Goal: Task Accomplishment & Management: Use online tool/utility

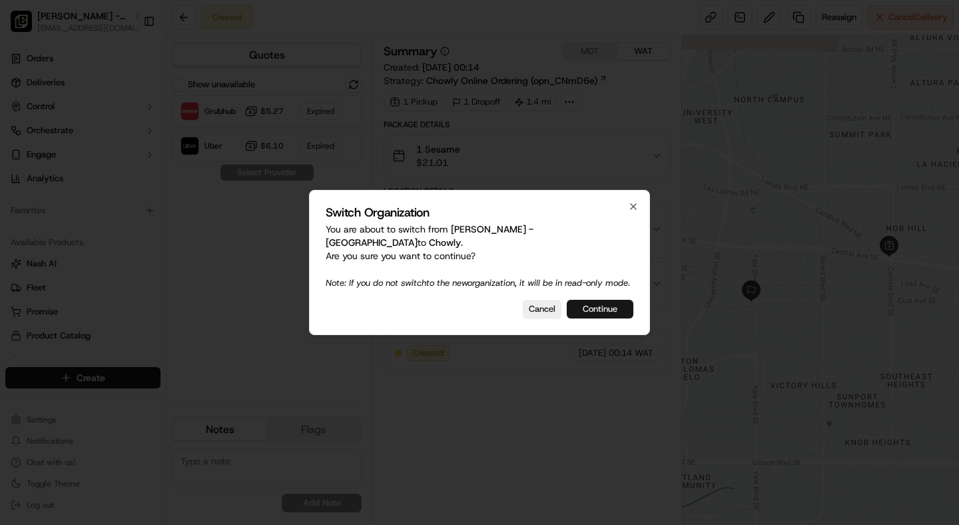
click at [588, 308] on button "Continue" at bounding box center [600, 309] width 67 height 19
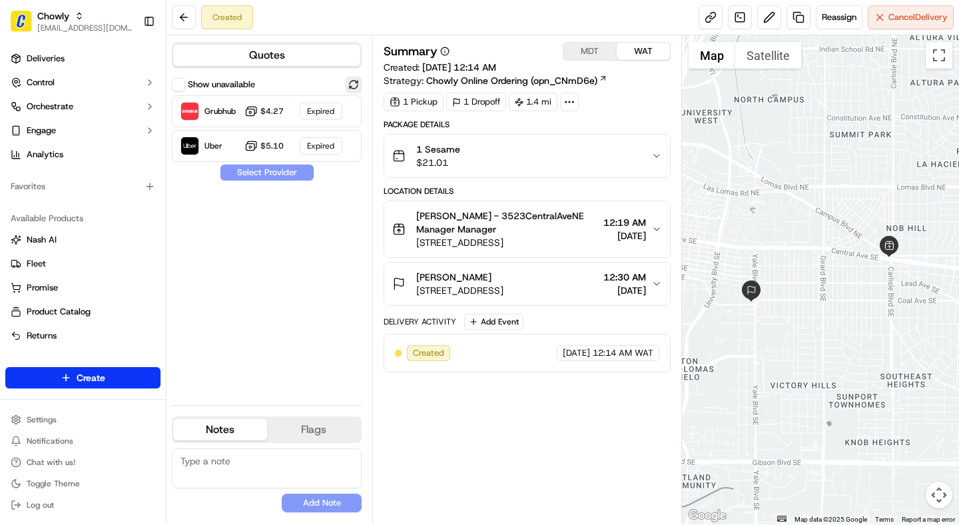
click at [351, 83] on button at bounding box center [353, 85] width 16 height 16
click at [317, 142] on div at bounding box center [321, 146] width 16 height 16
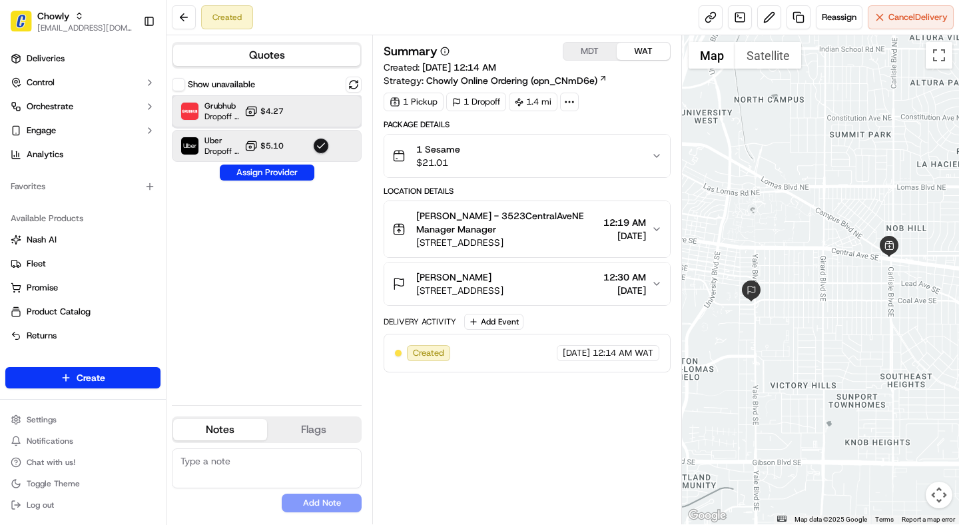
click at [313, 116] on div at bounding box center [321, 111] width 16 height 16
click at [284, 175] on button "Assign Provider" at bounding box center [267, 172] width 95 height 16
